Goal: Navigation & Orientation: Find specific page/section

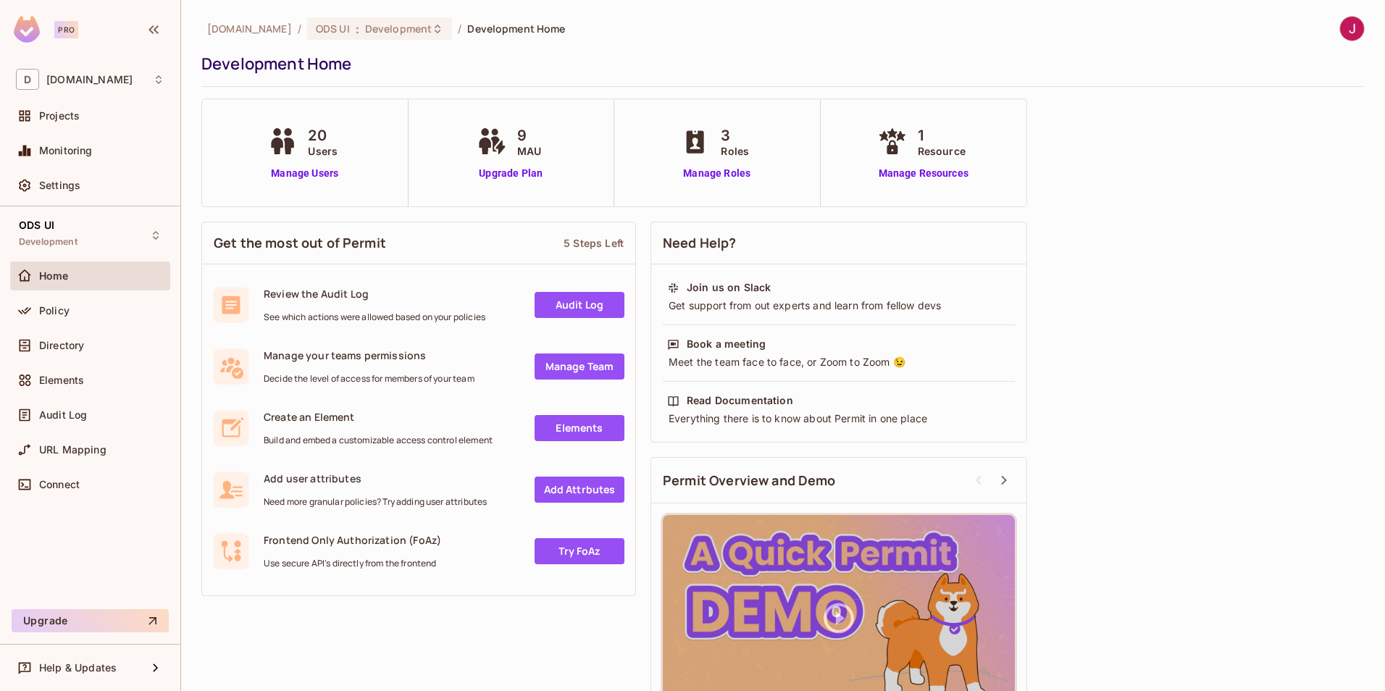
click at [51, 274] on span "Home" at bounding box center [54, 276] width 30 height 12
click at [303, 176] on link "Manage Users" at bounding box center [304, 173] width 80 height 15
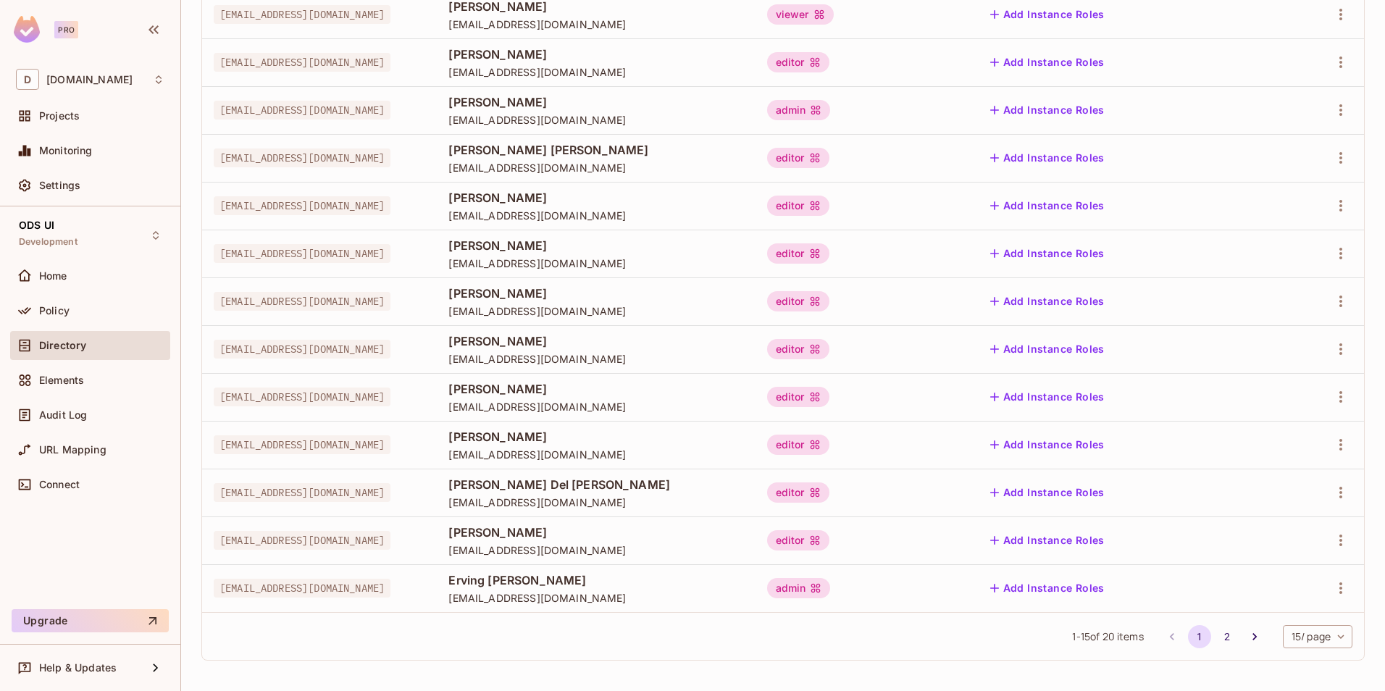
scroll to position [321, 0]
click at [1338, 637] on body "Pro D [DOMAIN_NAME] Projects Monitoring Settings ODS UI Development Home Policy…" at bounding box center [692, 345] width 1385 height 691
click at [1307, 627] on li "50 / page" at bounding box center [1305, 628] width 72 height 30
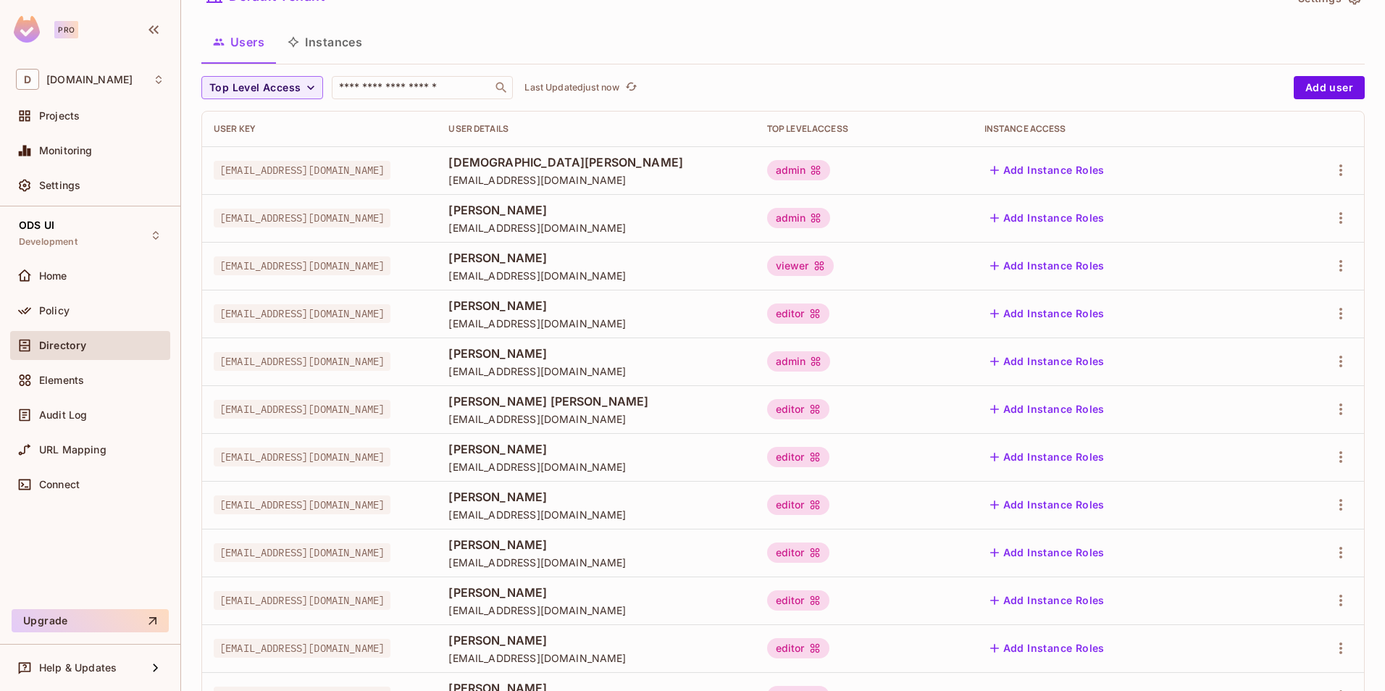
scroll to position [0, 0]
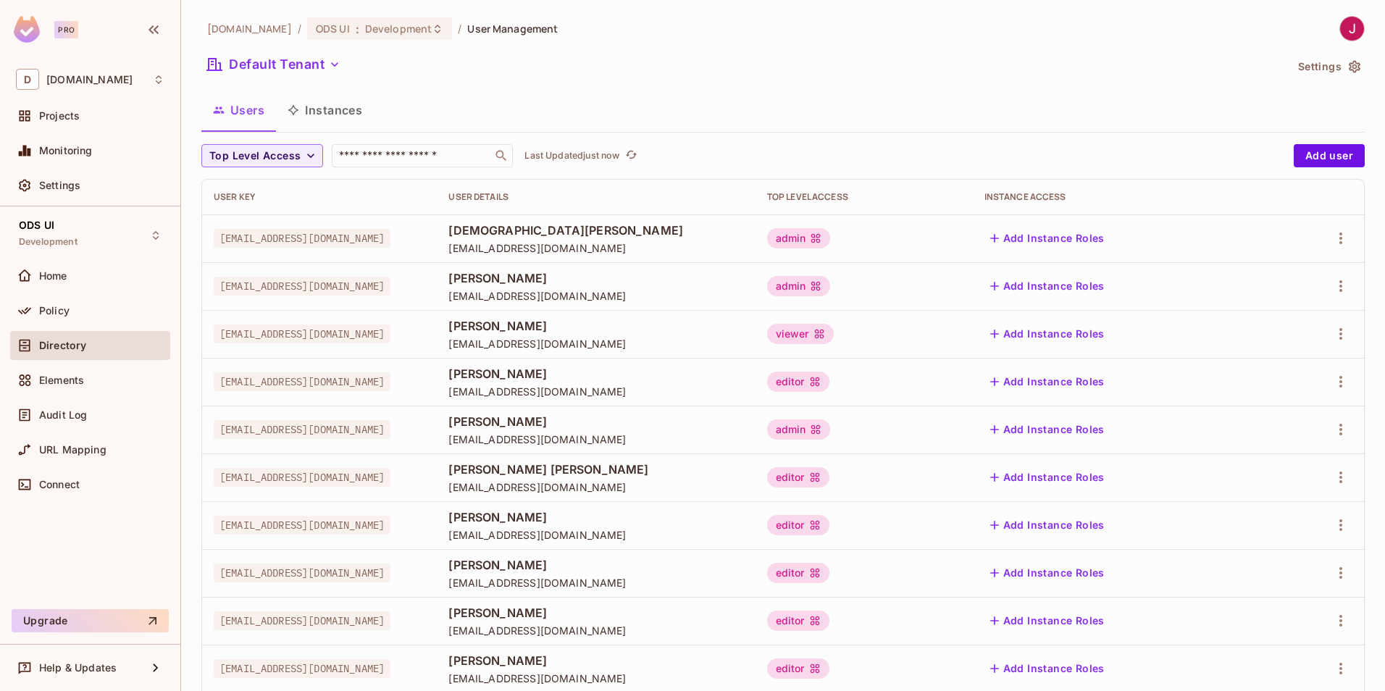
click at [1097, 96] on div "Users Instances" at bounding box center [782, 110] width 1163 height 36
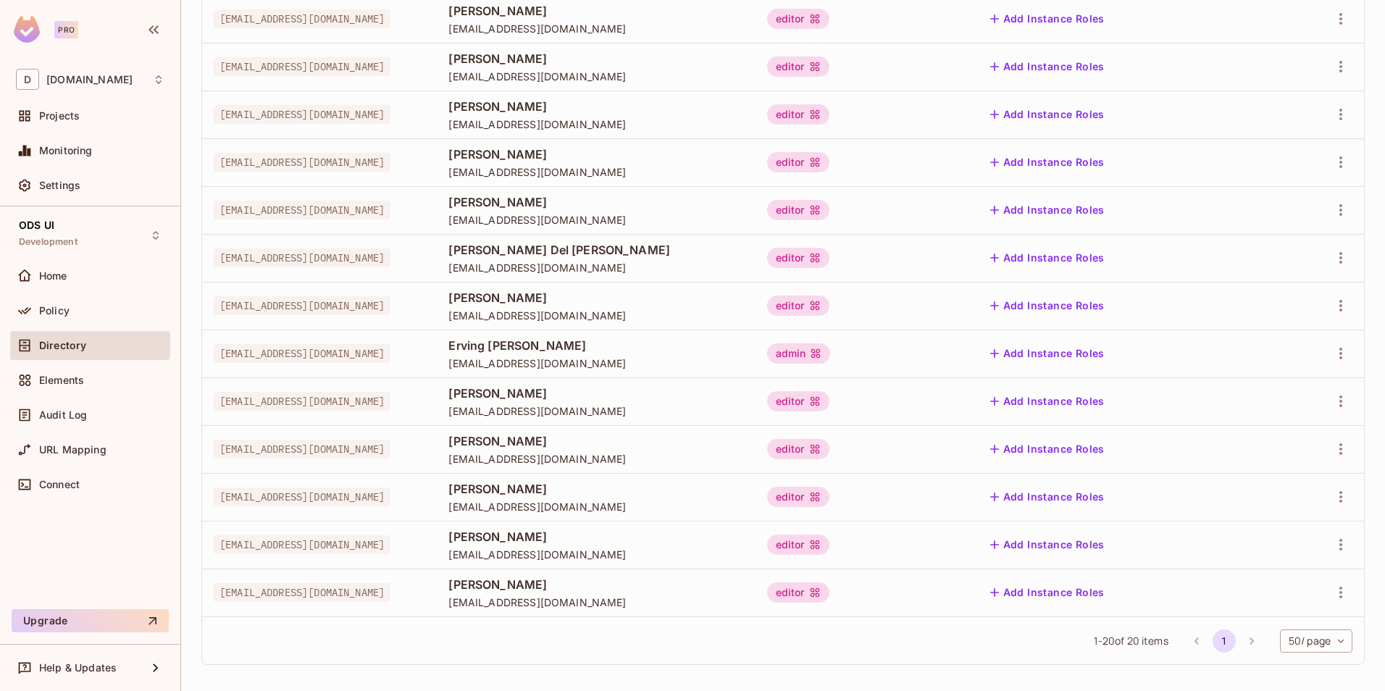
scroll to position [525, 0]
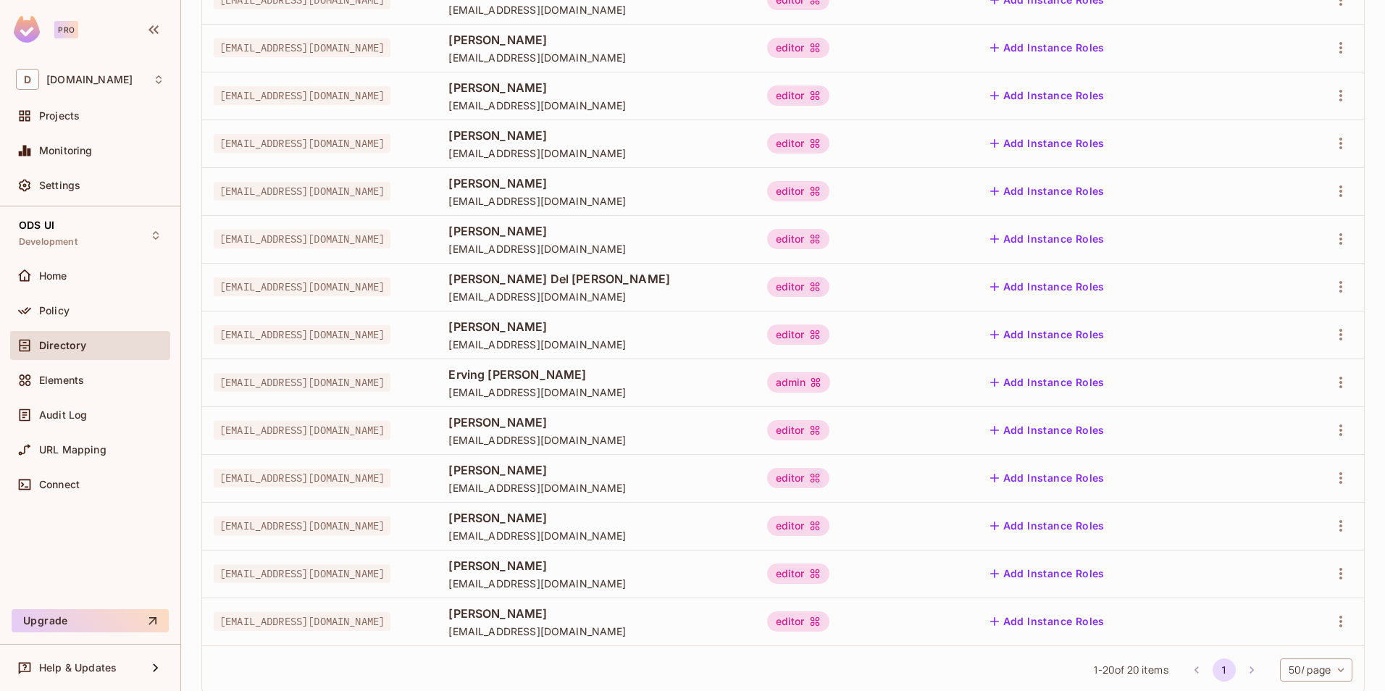
click at [1372, 411] on div "[DOMAIN_NAME] / ODS UI : Development / User Management Default Tenant Settings …" at bounding box center [783, 345] width 1204 height 691
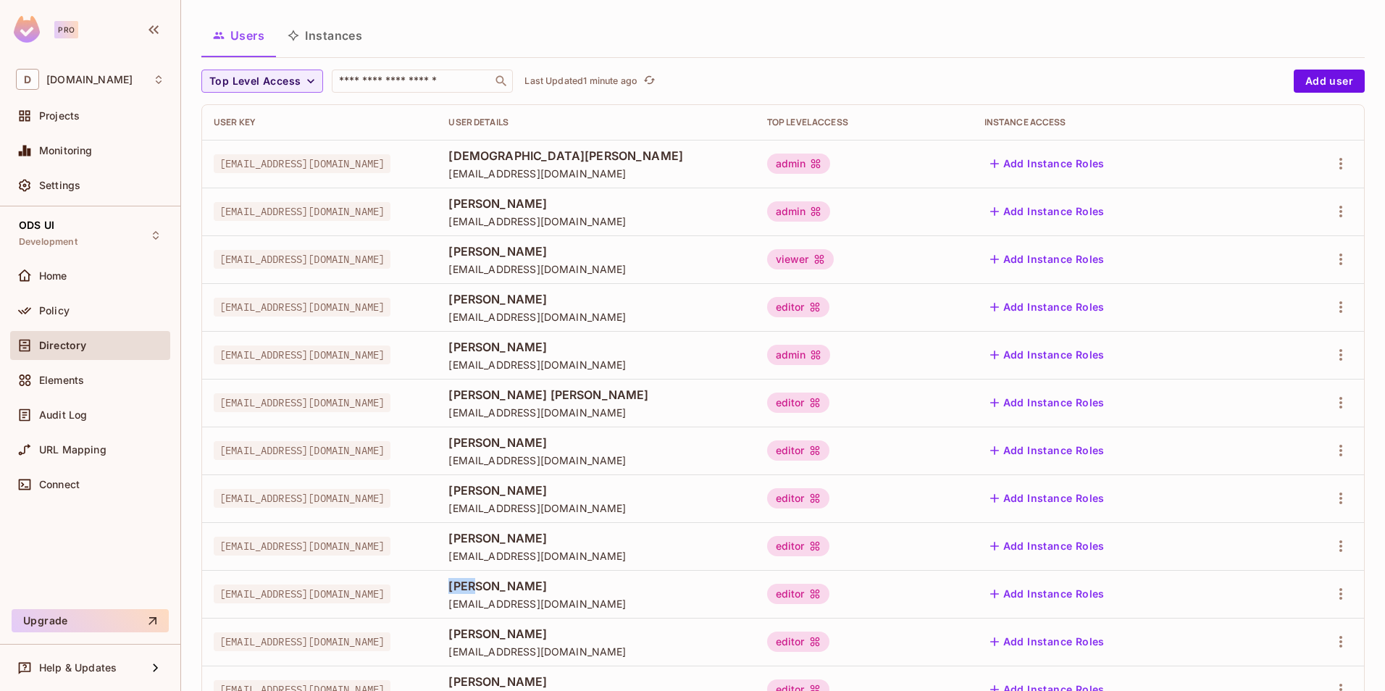
scroll to position [0, 0]
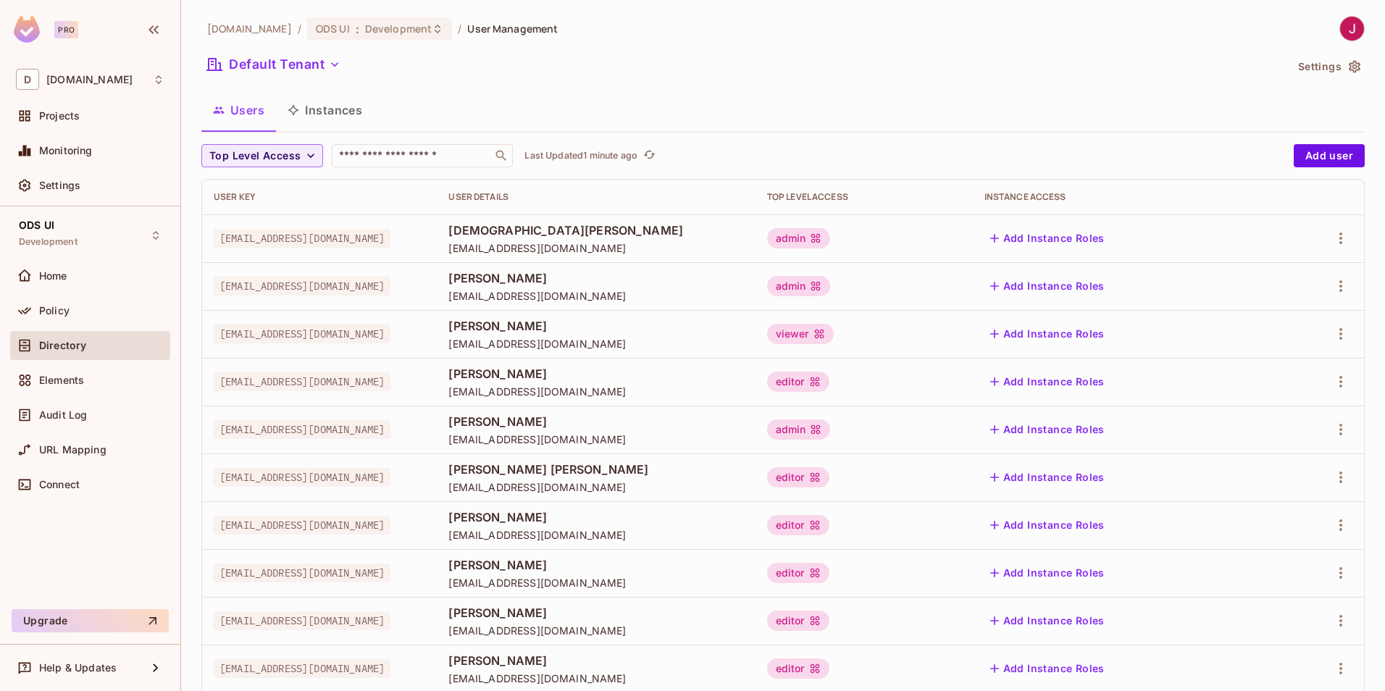
click at [874, 89] on div "[DOMAIN_NAME] / ODS UI : Development / User Management Default Tenant Settings …" at bounding box center [782, 623] width 1163 height 1214
click at [639, 111] on div "Users Instances" at bounding box center [782, 110] width 1163 height 36
click at [1348, 65] on icon "button" at bounding box center [1354, 67] width 12 height 12
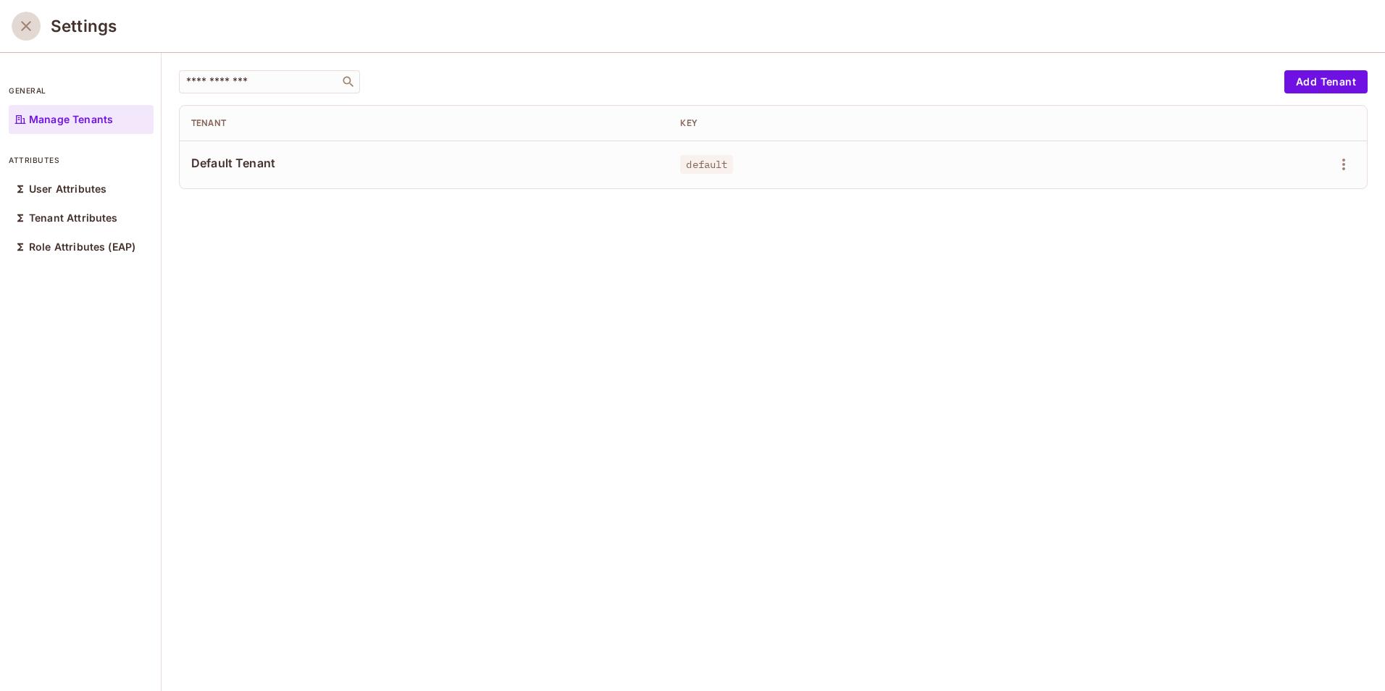
click at [33, 28] on icon "close" at bounding box center [25, 25] width 17 height 17
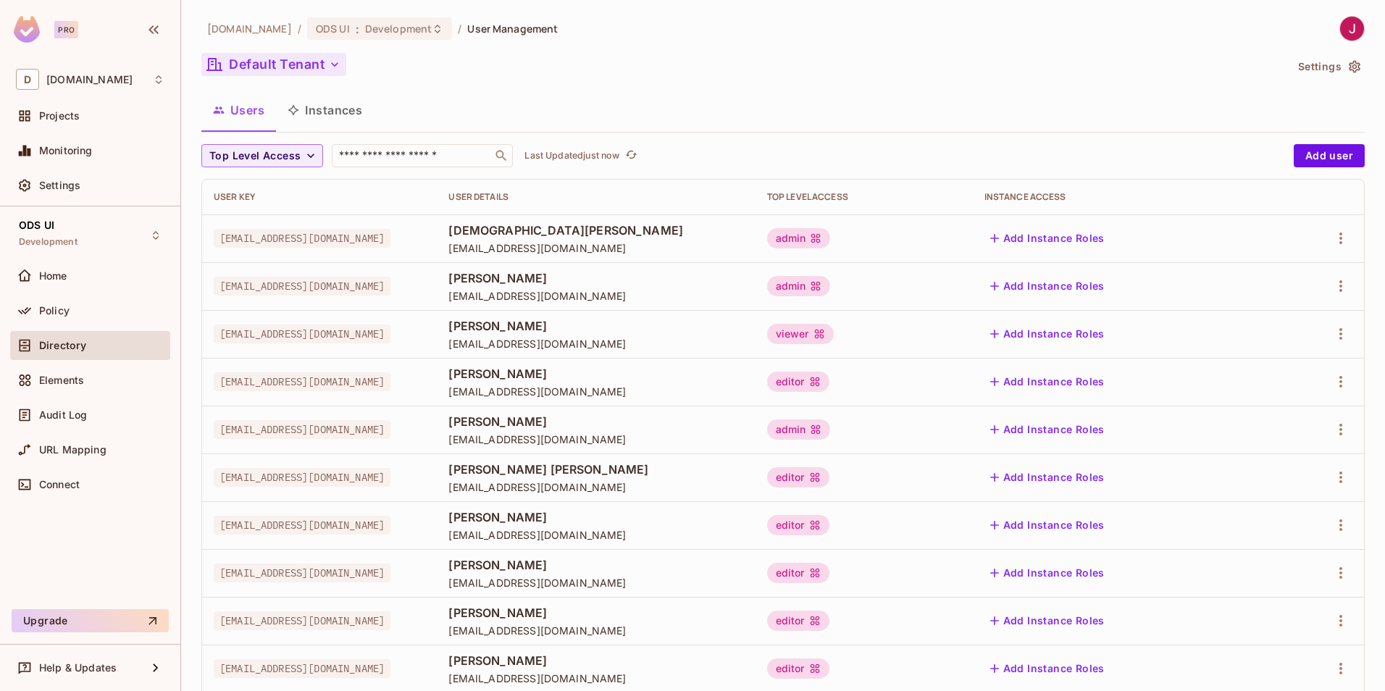
drag, startPoint x: 748, startPoint y: 59, endPoint x: 316, endPoint y: 72, distance: 431.8
click at [748, 60] on div "Default Tenant" at bounding box center [742, 67] width 1083 height 28
click at [432, 29] on icon at bounding box center [438, 29] width 12 height 12
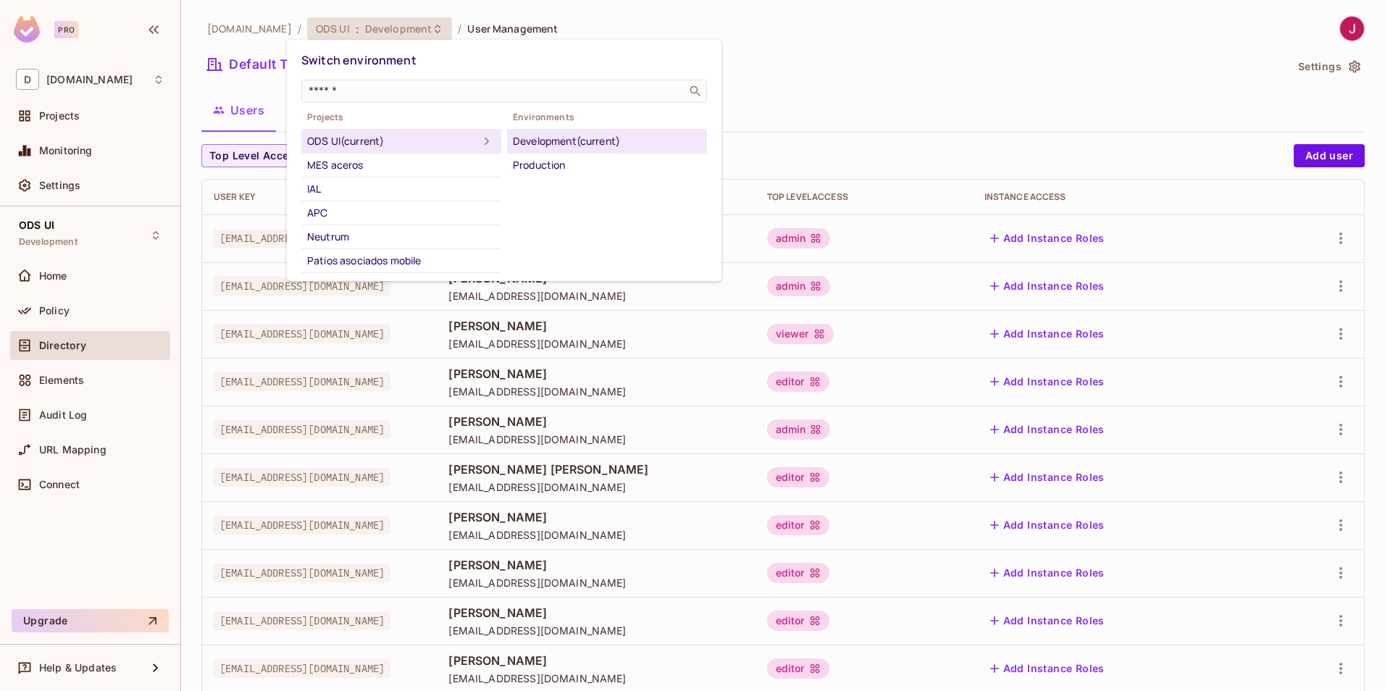
click at [234, 25] on div at bounding box center [692, 345] width 1385 height 691
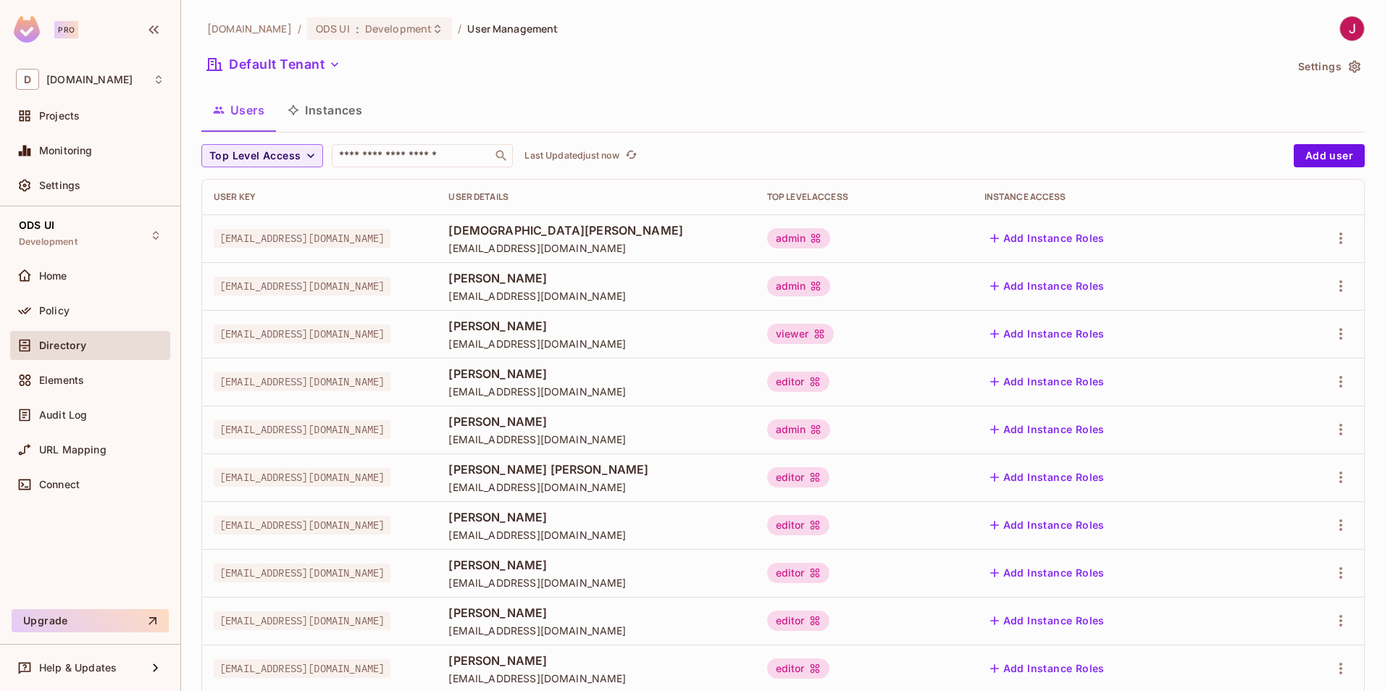
click at [222, 33] on span "[DOMAIN_NAME]" at bounding box center [249, 29] width 85 height 14
click at [59, 79] on span "[DOMAIN_NAME]" at bounding box center [89, 80] width 86 height 12
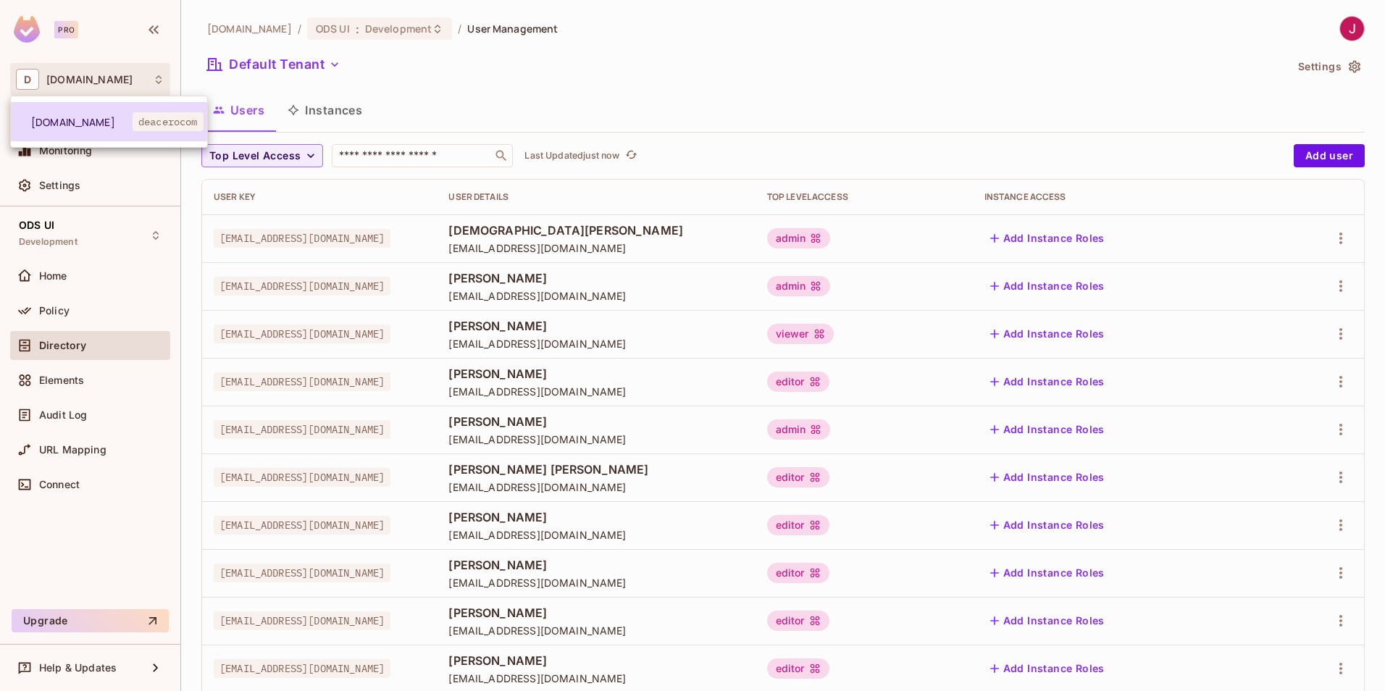
click at [51, 114] on li "[DOMAIN_NAME] deacerocom" at bounding box center [109, 121] width 196 height 39
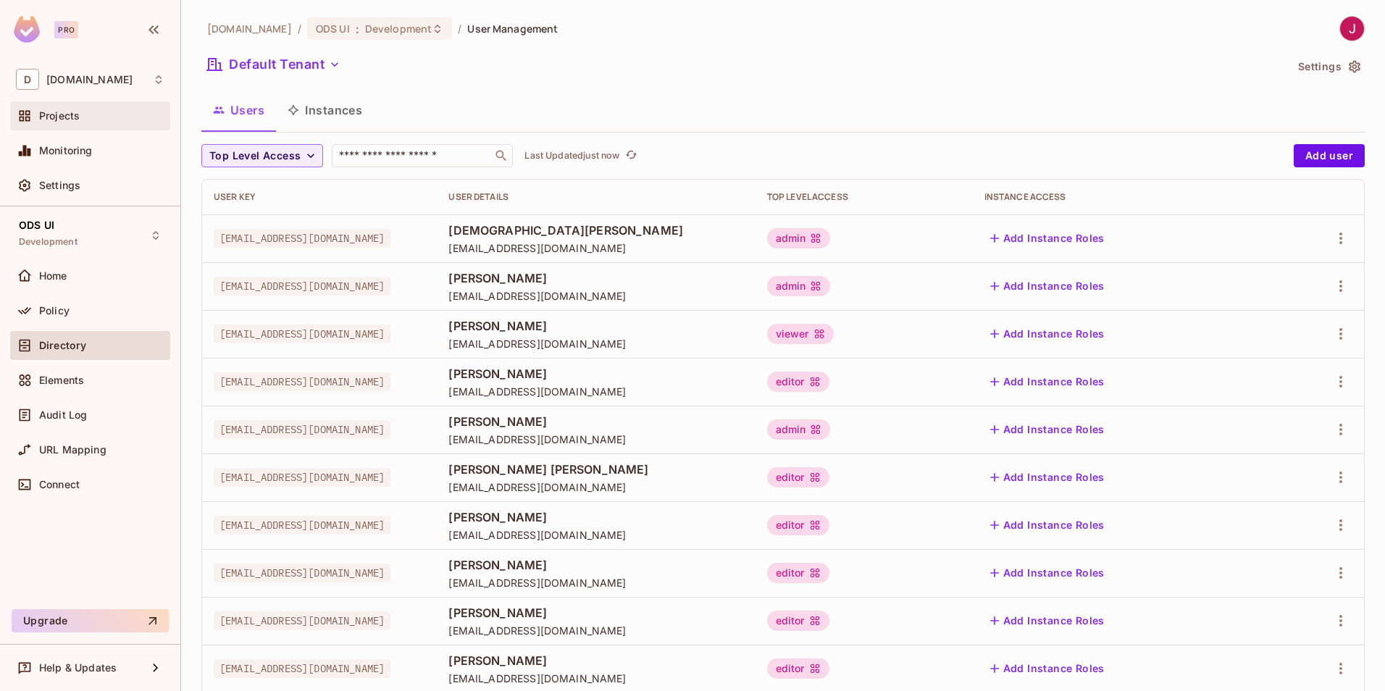
click at [70, 119] on span "Projects" at bounding box center [59, 116] width 41 height 12
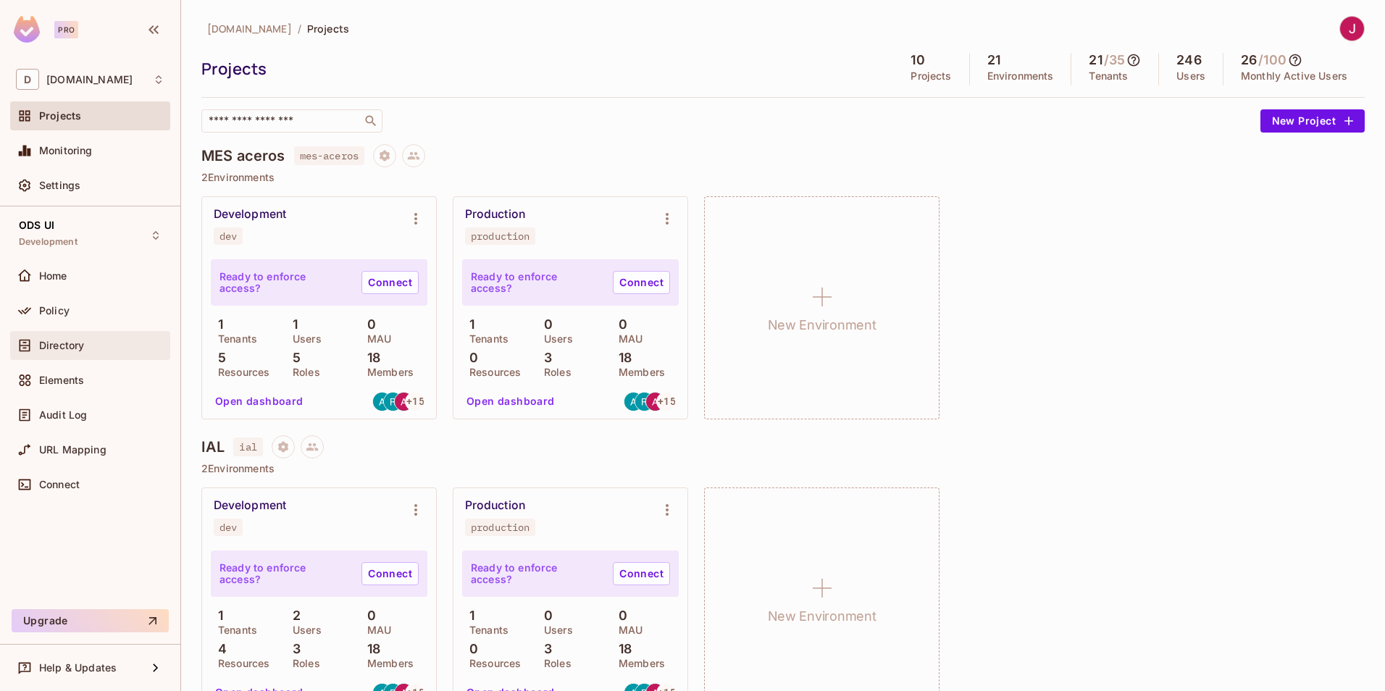
click at [62, 345] on span "Directory" at bounding box center [61, 346] width 45 height 12
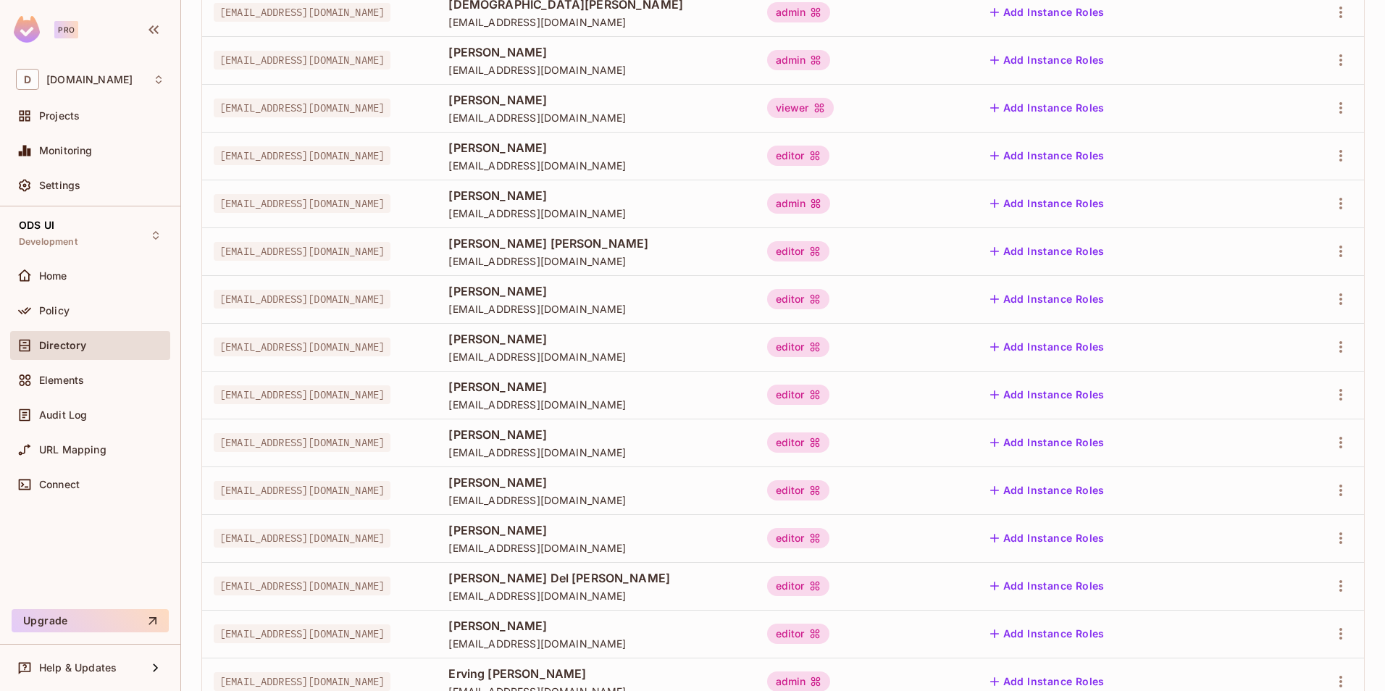
scroll to position [235, 0]
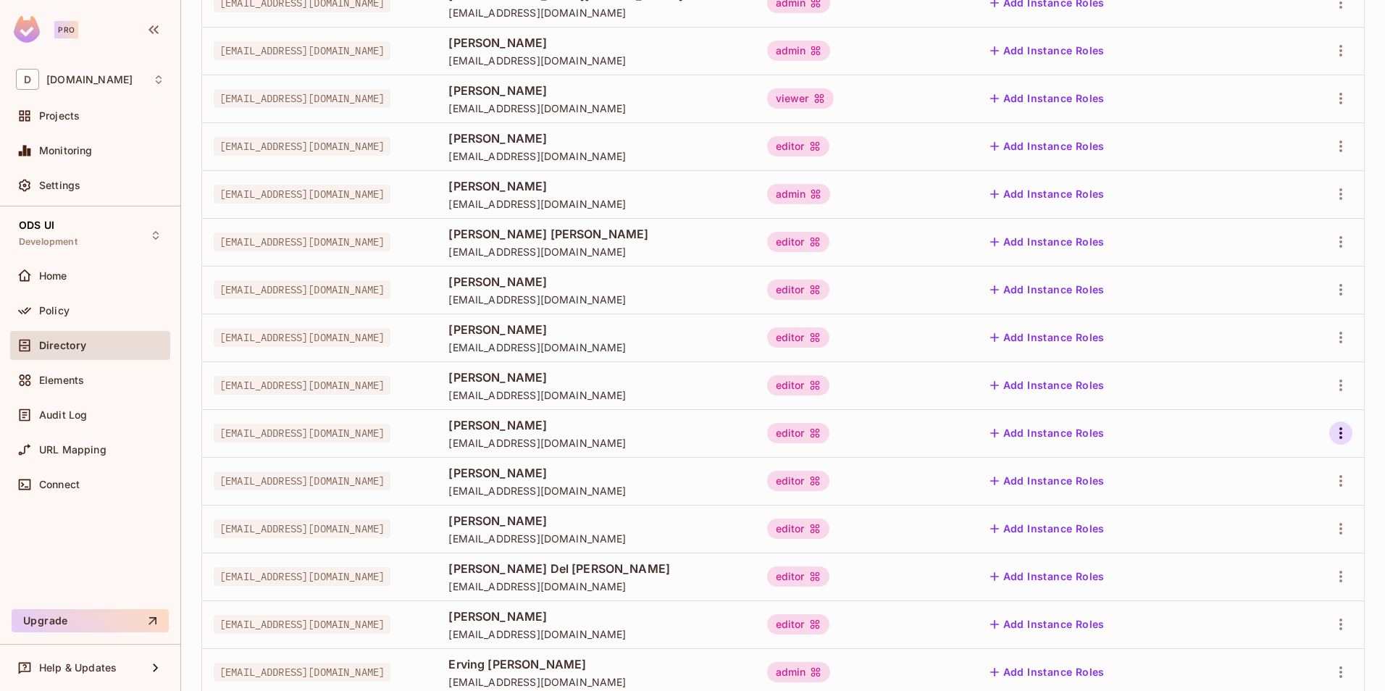
click at [1335, 437] on icon "button" at bounding box center [1340, 432] width 17 height 17
click at [1382, 416] on div at bounding box center [692, 345] width 1385 height 691
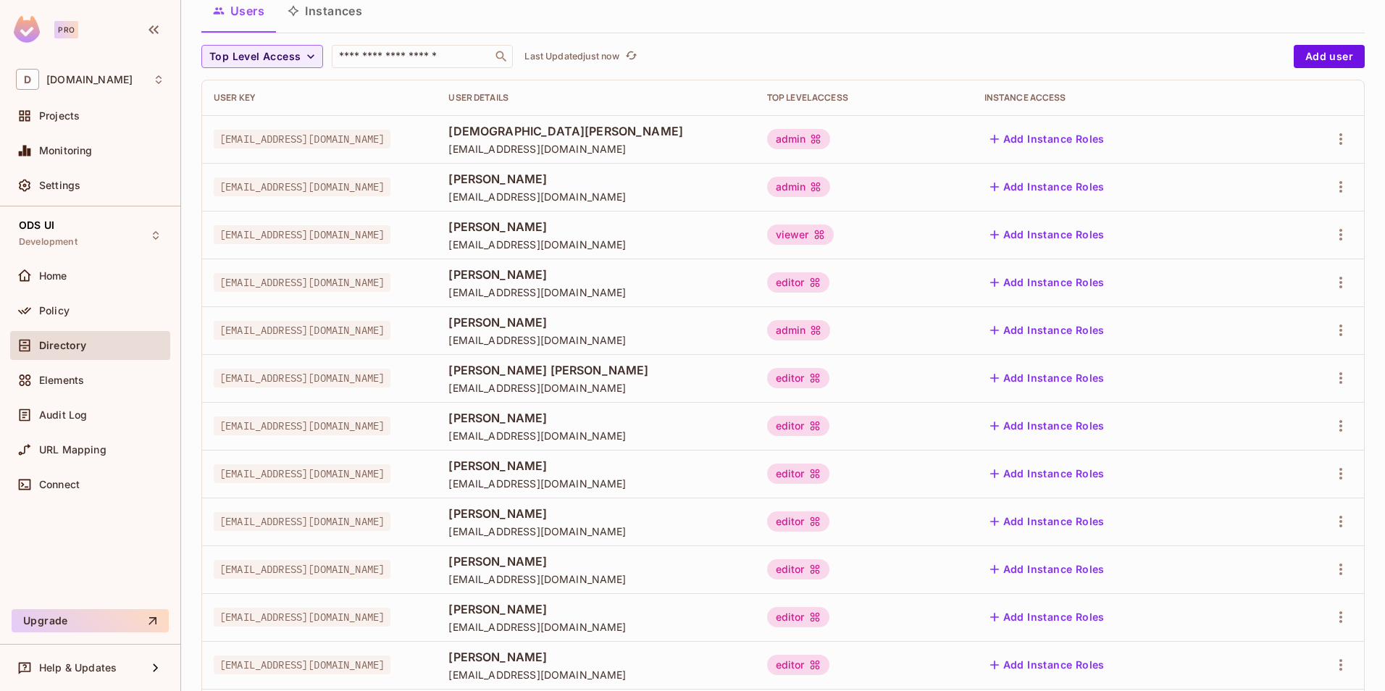
scroll to position [0, 0]
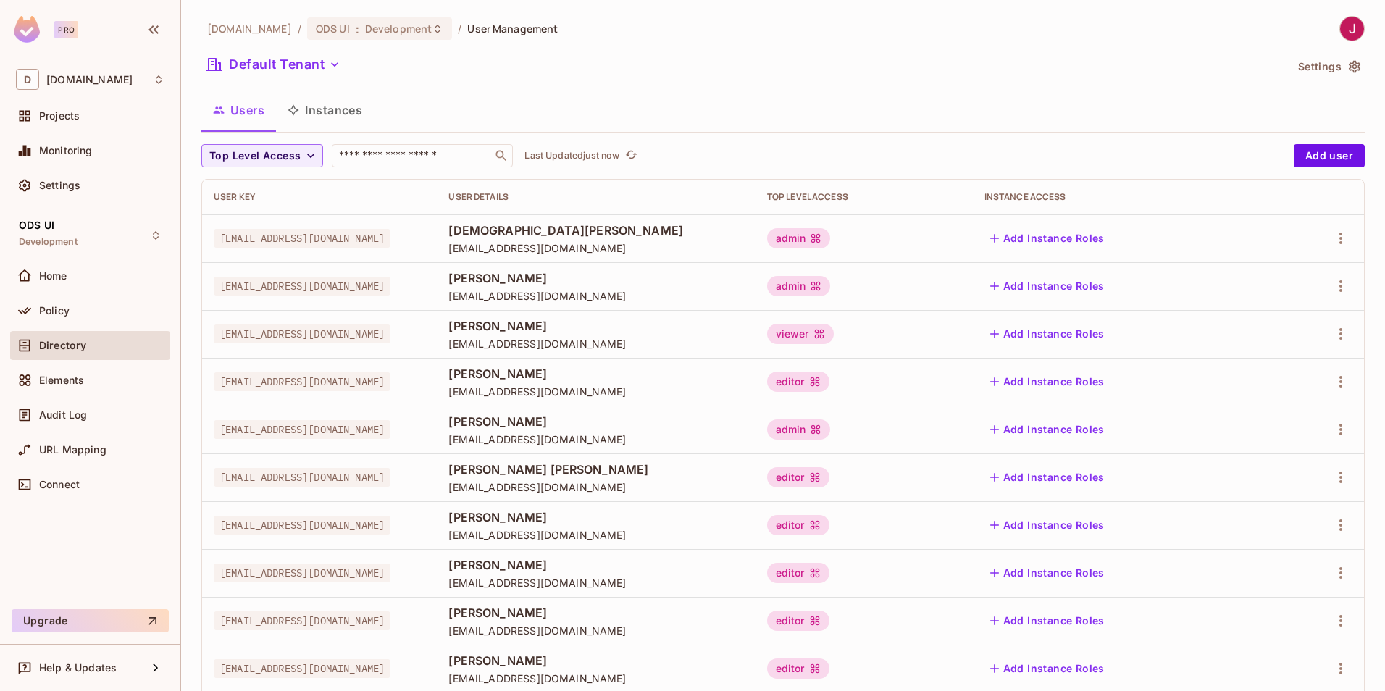
click at [478, 96] on div "Users Instances" at bounding box center [782, 110] width 1163 height 36
click at [249, 25] on span "[DOMAIN_NAME]" at bounding box center [249, 29] width 85 height 14
click at [22, 120] on icon at bounding box center [24, 116] width 14 height 14
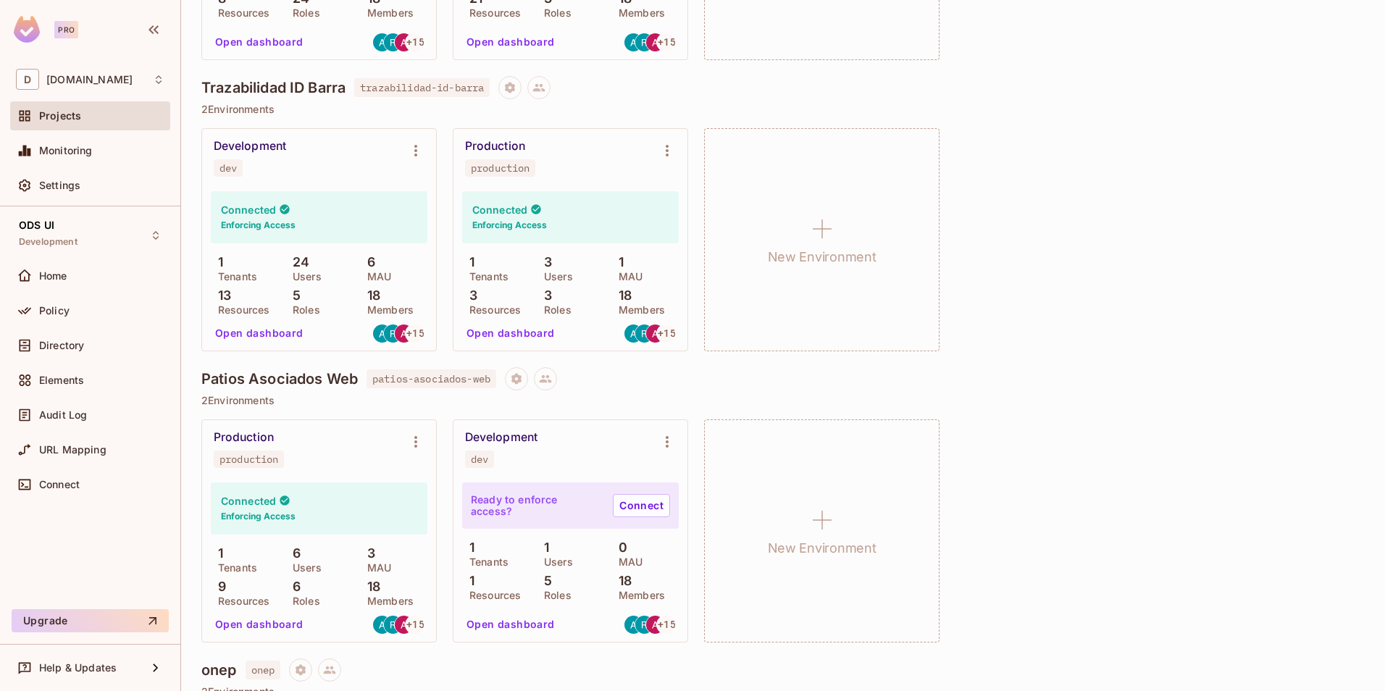
scroll to position [2364, 0]
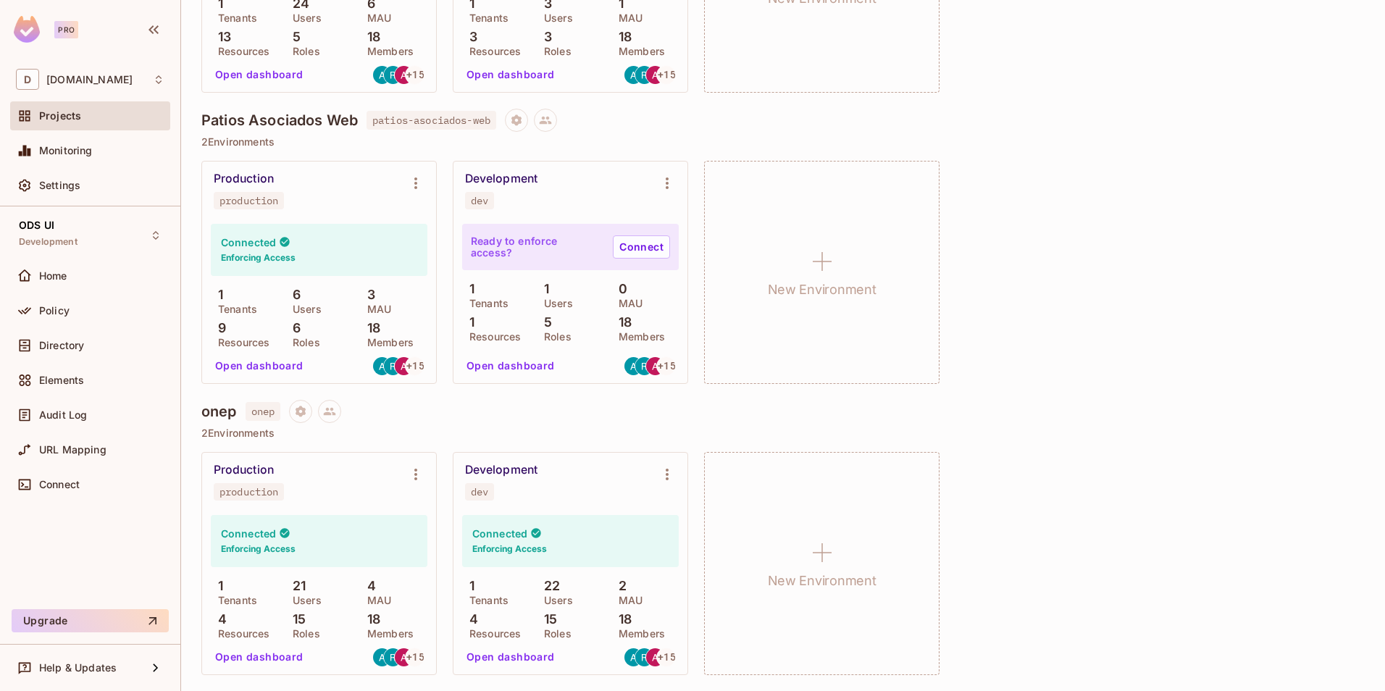
click at [1176, 203] on div "Production production Connected Enforcing Access 1 Tenants 6 Users 3 MAU 9 Reso…" at bounding box center [782, 272] width 1163 height 223
click at [75, 185] on span "Settings" at bounding box center [59, 186] width 41 height 12
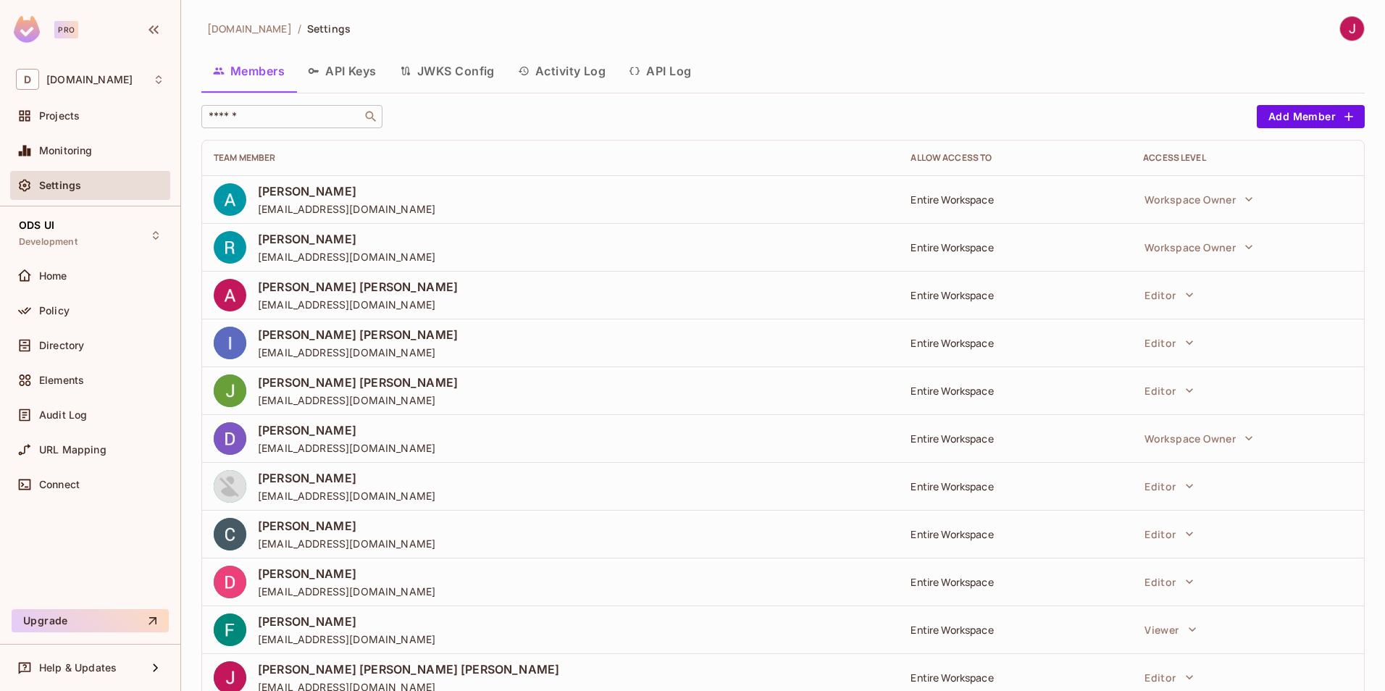
click at [306, 107] on div "​" at bounding box center [291, 116] width 181 height 23
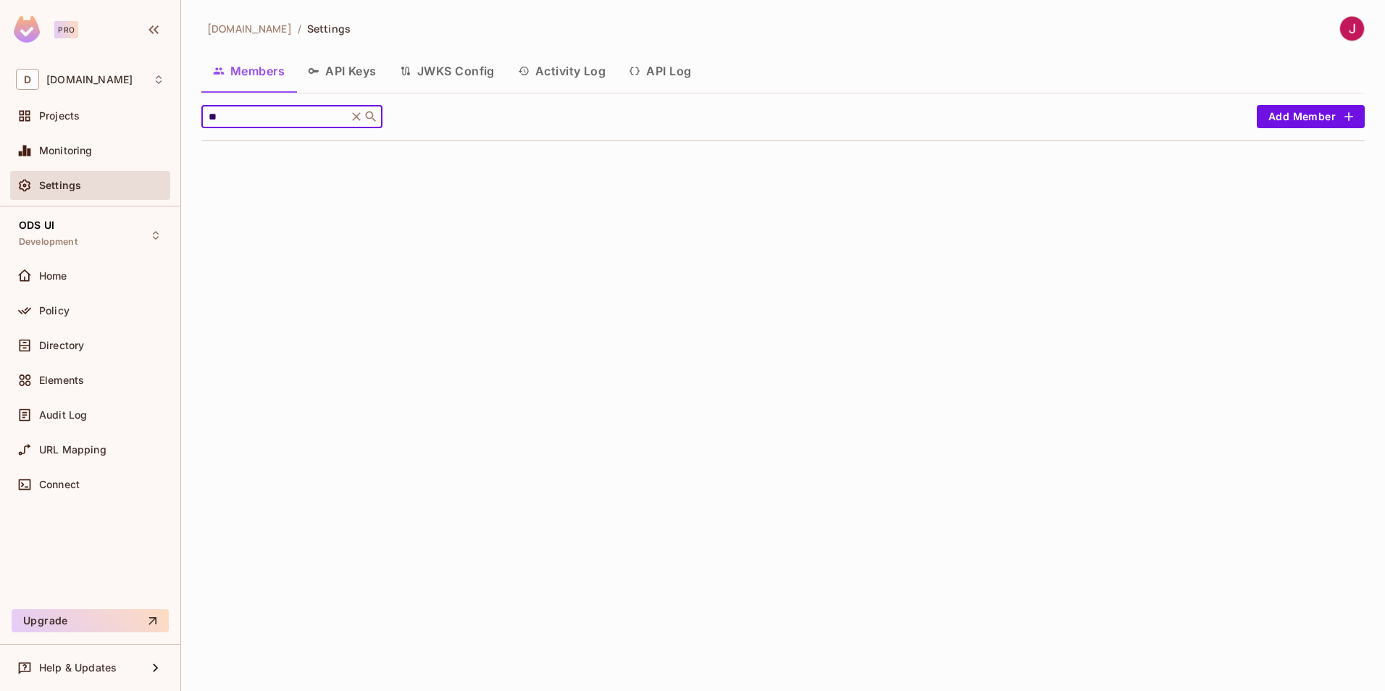
type input "*"
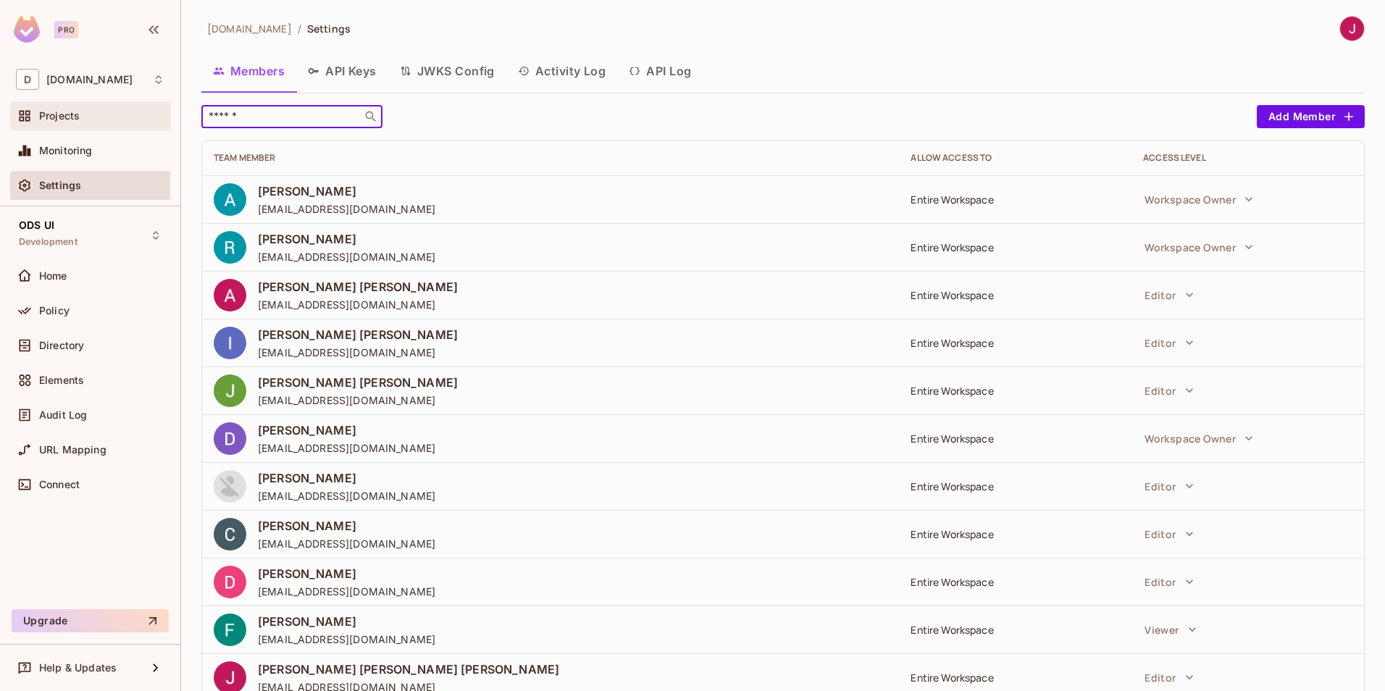
click at [72, 102] on div "Projects" at bounding box center [90, 115] width 160 height 29
